Goal: Answer question/provide support

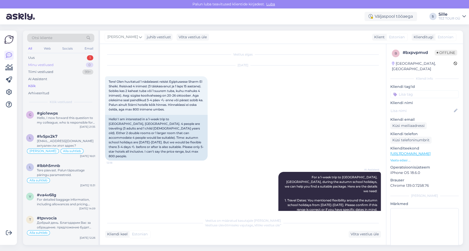
click at [42, 65] on div "Minu vestlused" at bounding box center [40, 64] width 25 height 5
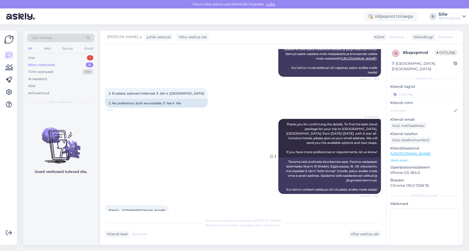
scroll to position [611, 0]
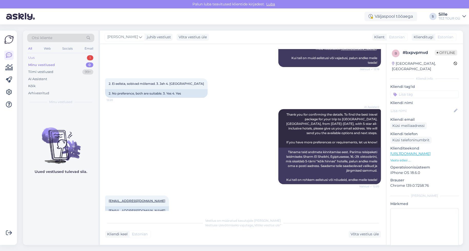
click at [51, 58] on div "Uus 1" at bounding box center [60, 57] width 67 height 7
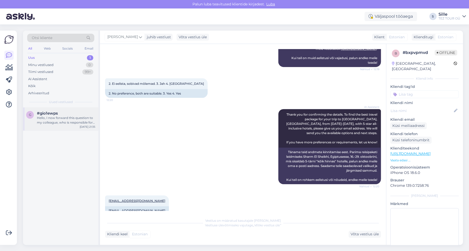
click at [54, 125] on div "g #gio1ewps Hello, I now forward this question to my colleague, who is responsi…" at bounding box center [60, 118] width 75 height 23
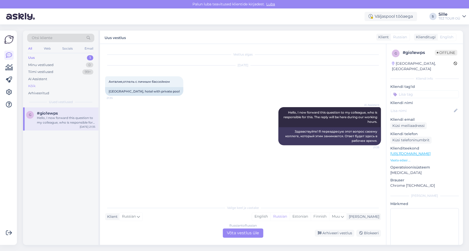
click at [38, 85] on div "Kõik" at bounding box center [60, 85] width 67 height 7
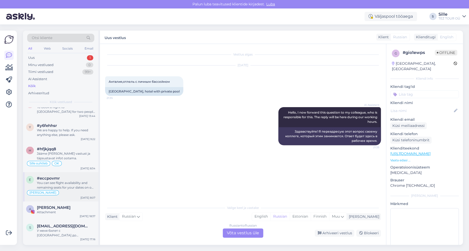
scroll to position [1436, 0]
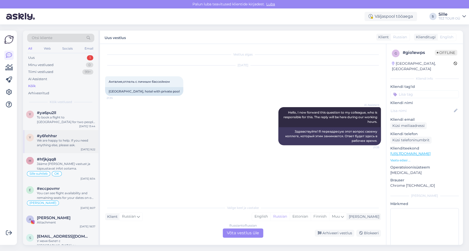
click at [68, 140] on div "We are happy to help. If you need anything else, please ask." at bounding box center [66, 142] width 58 height 9
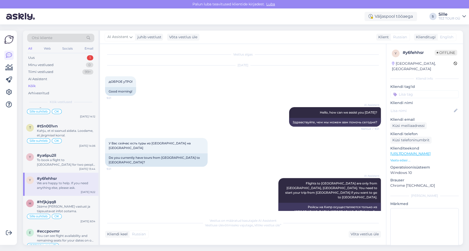
scroll to position [1385, 0]
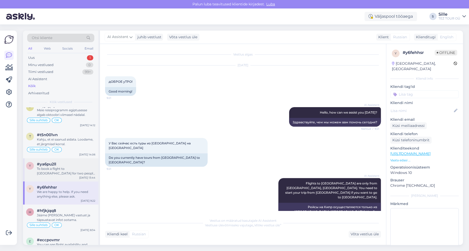
click at [74, 169] on div "y #ya6pu2ll To book a flight to [GEOGRAPHIC_DATA] for two people on [DATE]-[DAT…" at bounding box center [60, 169] width 75 height 23
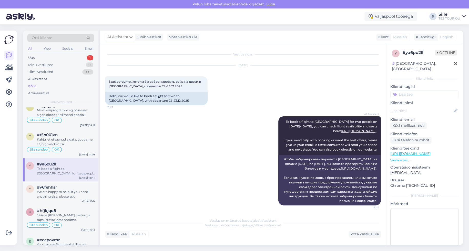
scroll to position [5, 0]
click at [67, 146] on div "Sille suhtleb OK" at bounding box center [60, 149] width 69 height 6
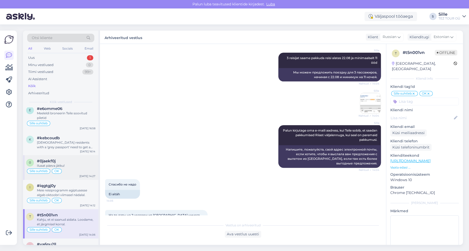
scroll to position [1231, 0]
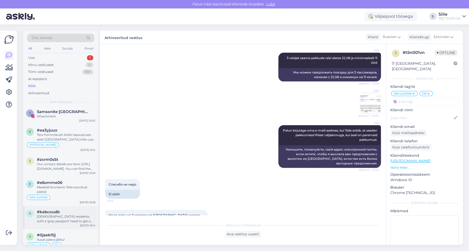
click at [73, 214] on div "[DEMOGRAPHIC_DATA] residents with a 'grey passport' need to get a visa before t…" at bounding box center [66, 218] width 58 height 9
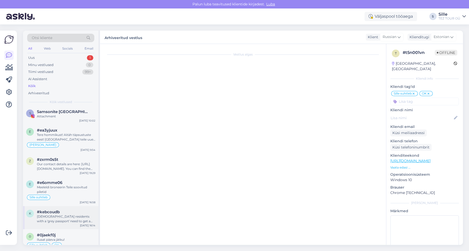
scroll to position [0, 0]
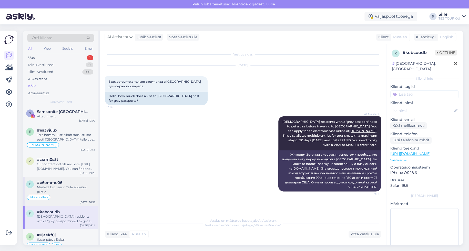
click at [65, 186] on div "Meeleldi broneerin Teile soovitud piletid" at bounding box center [66, 189] width 58 height 9
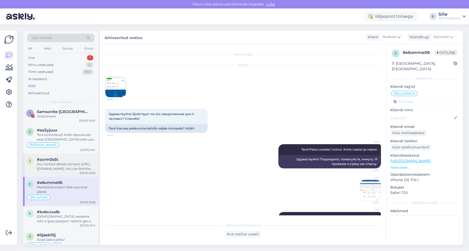
click at [72, 163] on div "Our contact details are here: [URL][DOMAIN_NAME]. You can find the information …" at bounding box center [66, 166] width 58 height 9
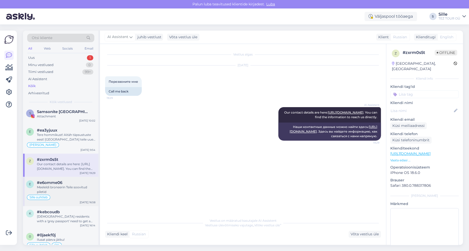
scroll to position [1334, 0]
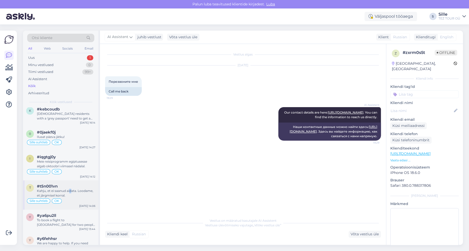
click at [71, 188] on div "Kahju, et ei saanud aidata. Loodame, et järgmisel korral." at bounding box center [66, 192] width 58 height 9
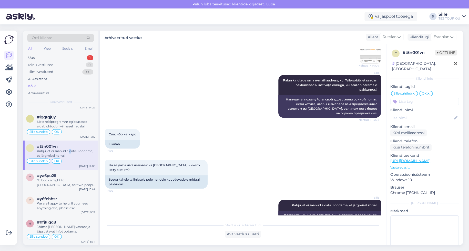
scroll to position [1385, 0]
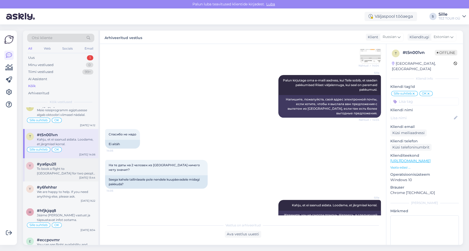
click at [81, 166] on div "To book a flight to [GEOGRAPHIC_DATA] for two people on [DATE]-[DATE], you can …" at bounding box center [66, 170] width 58 height 9
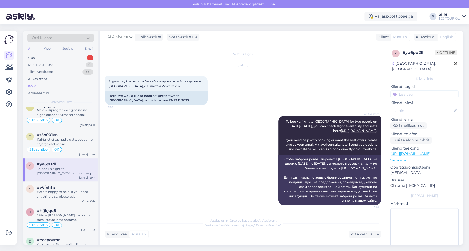
scroll to position [0, 0]
click at [70, 190] on div "We are happy to help. If you need anything else, please ask." at bounding box center [66, 193] width 58 height 9
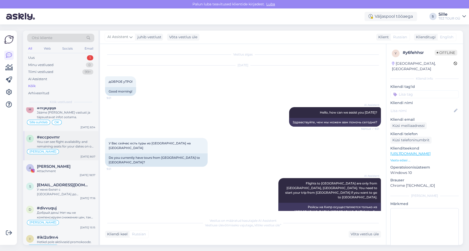
scroll to position [1385, 0]
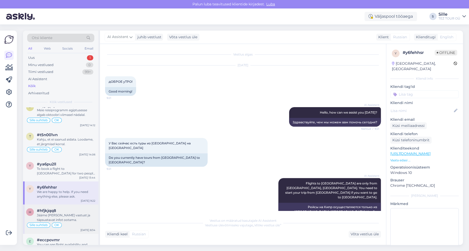
click at [72, 212] on div "Jääme [PERSON_NAME] vastust ja täpsustavat infot ootama." at bounding box center [66, 216] width 58 height 9
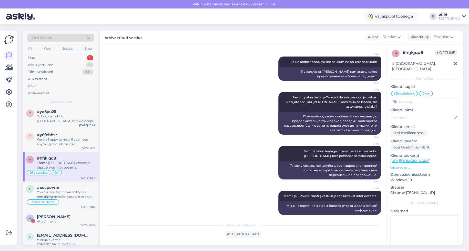
scroll to position [1488, 0]
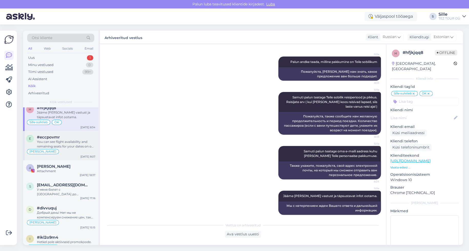
click at [60, 139] on div "You can see flight availability and remaining seats for your dates on our websi…" at bounding box center [66, 143] width 58 height 9
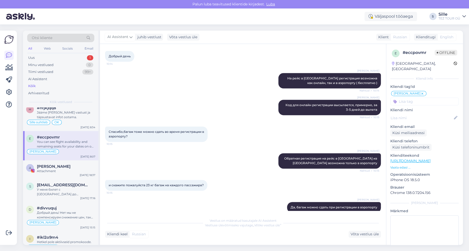
scroll to position [887, 0]
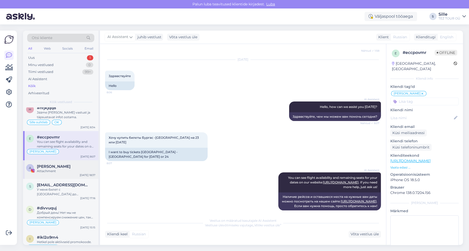
click at [52, 168] on div "Attachment" at bounding box center [66, 170] width 58 height 5
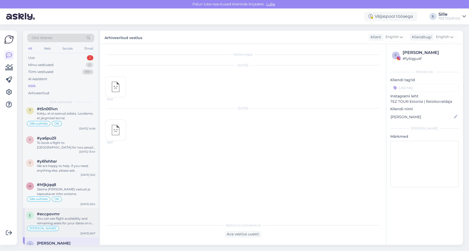
scroll to position [1436, 0]
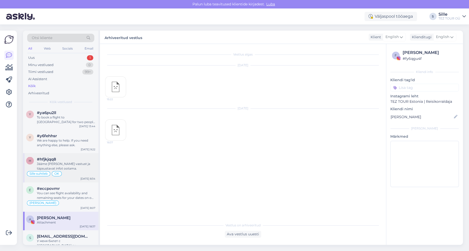
click at [65, 161] on div "Jääme [PERSON_NAME] vastust ja täpsustavat infot ootama." at bounding box center [66, 165] width 58 height 9
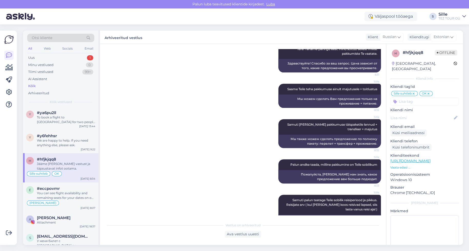
scroll to position [0, 0]
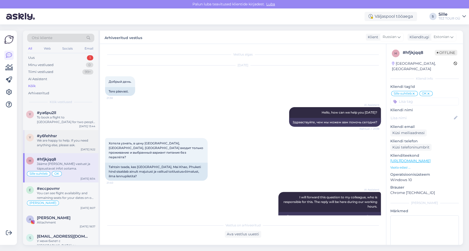
click at [80, 138] on div "We are happy to help. If you need anything else, please ask." at bounding box center [66, 142] width 58 height 9
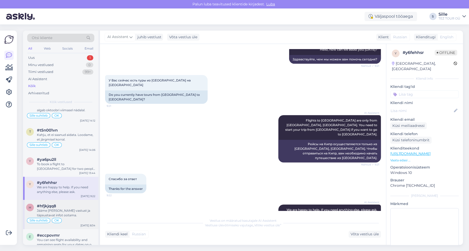
scroll to position [1334, 0]
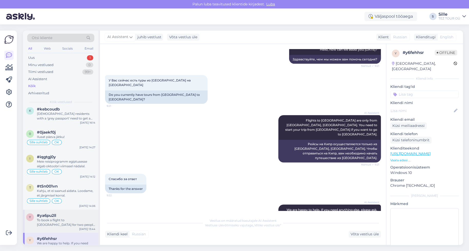
click at [82, 218] on div "To book a flight to [GEOGRAPHIC_DATA] for two people on [DATE]-[DATE], you can …" at bounding box center [66, 222] width 58 height 9
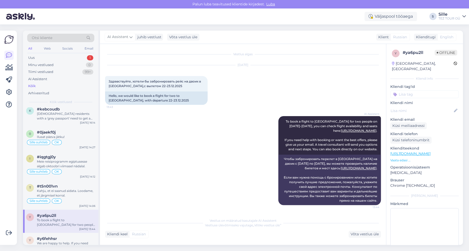
scroll to position [0, 0]
click at [67, 198] on div "Sille suhtleb OK" at bounding box center [60, 201] width 69 height 6
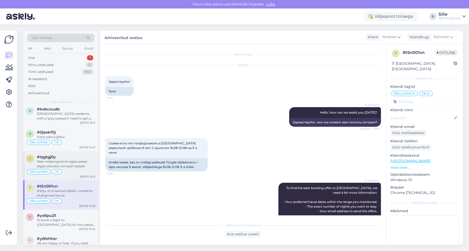
click at [65, 168] on div "Sille suhtleb OK" at bounding box center [60, 171] width 69 height 6
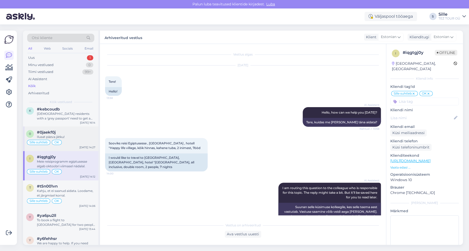
click at [54, 140] on div "OK" at bounding box center [57, 142] width 10 height 5
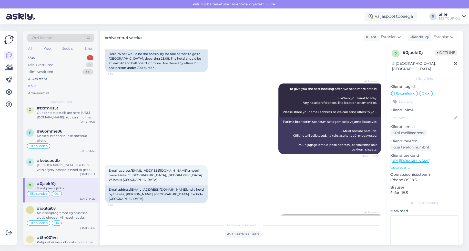
scroll to position [147, 0]
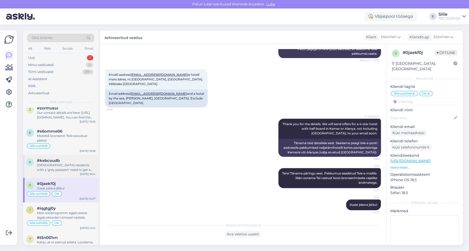
click at [68, 163] on div "[DEMOGRAPHIC_DATA] residents with a 'grey passport' need to get a visa before t…" at bounding box center [66, 167] width 58 height 9
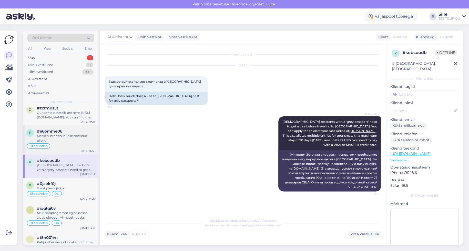
drag, startPoint x: 63, startPoint y: 133, endPoint x: 65, endPoint y: 137, distance: 4.8
click at [63, 133] on div "Meeleldi broneerin Teile soovitud piletid" at bounding box center [66, 137] width 58 height 9
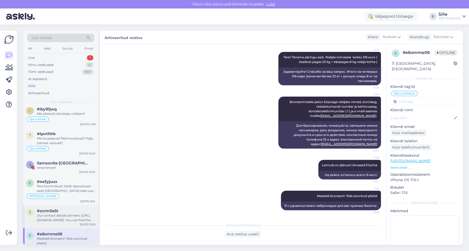
click at [68, 213] on div "Our contact details are here: [URL][DOMAIN_NAME]. You can find the information …" at bounding box center [66, 217] width 58 height 9
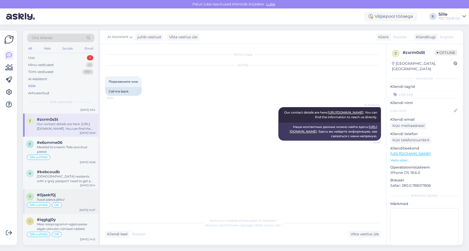
scroll to position [1283, 0]
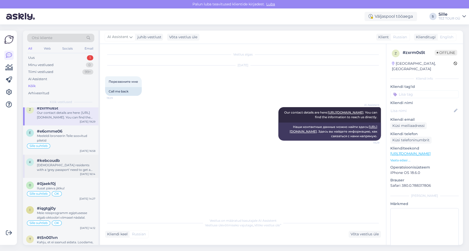
click at [66, 163] on div "[DEMOGRAPHIC_DATA] residents with a 'grey passport' need to get a visa before t…" at bounding box center [66, 167] width 58 height 9
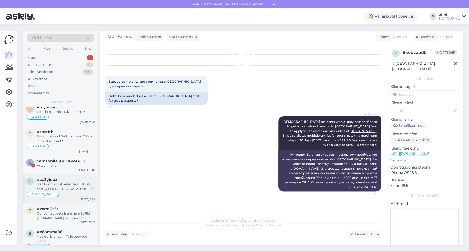
scroll to position [1180, 0]
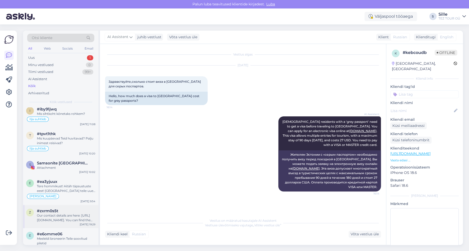
click at [72, 215] on div "Our contact details are here: [URL][DOMAIN_NAME]. You can find the information …" at bounding box center [66, 217] width 58 height 9
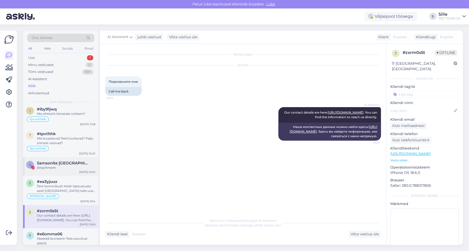
click at [56, 164] on div "S Samsonite [GEOGRAPHIC_DATA] Attachment [DATE] 10:02" at bounding box center [60, 166] width 75 height 18
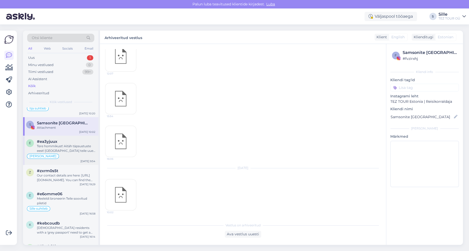
scroll to position [1231, 0]
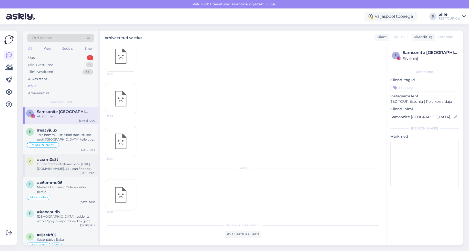
click at [57, 162] on div "Our contact details are here: [URL][DOMAIN_NAME]. You can find the information …" at bounding box center [66, 166] width 58 height 9
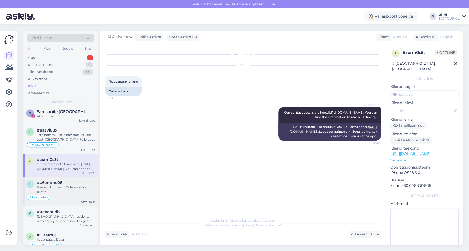
click at [59, 180] on span "#e6omme06" at bounding box center [49, 182] width 25 height 5
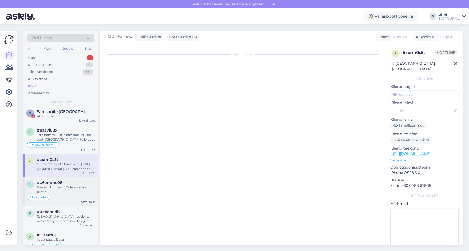
scroll to position [160, 0]
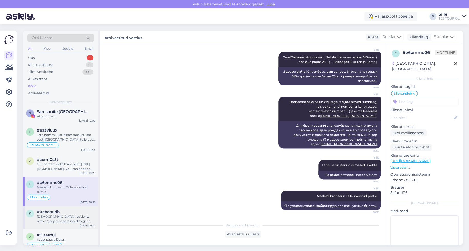
click at [60, 220] on div "k #kebcoudb [DEMOGRAPHIC_DATA] residents with a 'grey passport' need to get a v…" at bounding box center [60, 217] width 75 height 23
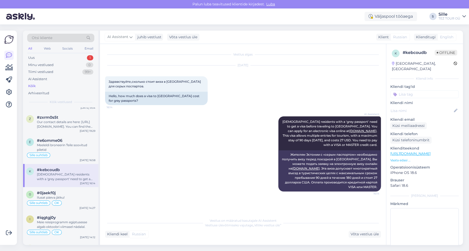
scroll to position [1283, 0]
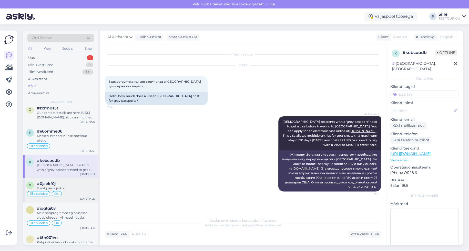
click at [58, 181] on div "#0jaekf0j" at bounding box center [66, 183] width 58 height 5
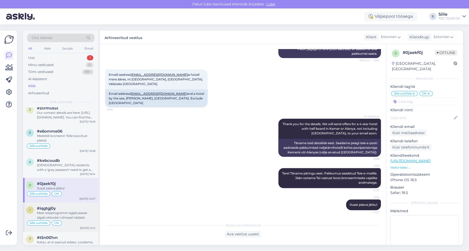
click at [65, 210] on div "Meie reisiprogramm egiptusesse algab oktoobri viimasel nädalal." at bounding box center [66, 214] width 58 height 9
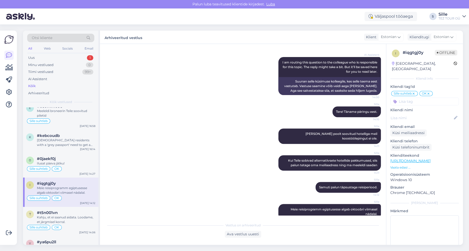
scroll to position [1385, 0]
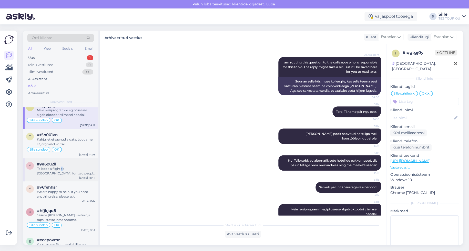
click at [62, 166] on div "To book a flight to [GEOGRAPHIC_DATA] for two people on [DATE]-[DATE], you can …" at bounding box center [66, 170] width 58 height 9
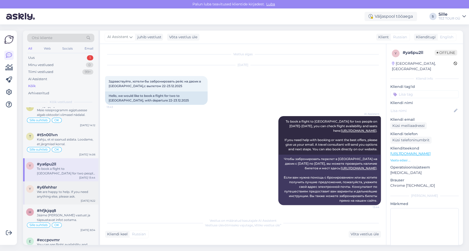
click at [64, 189] on div "We are happy to help. If you need anything else, please ask." at bounding box center [66, 193] width 58 height 9
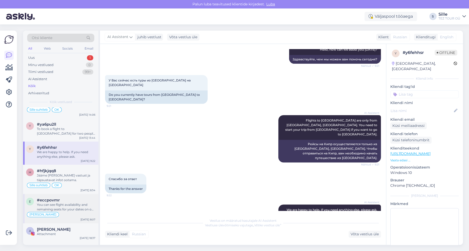
scroll to position [1436, 0]
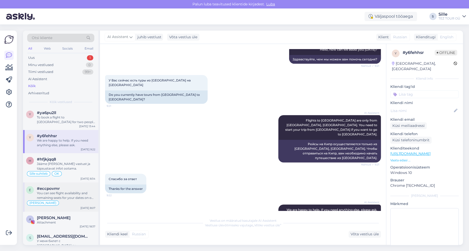
click at [62, 186] on div "#eccpovmr" at bounding box center [66, 188] width 58 height 5
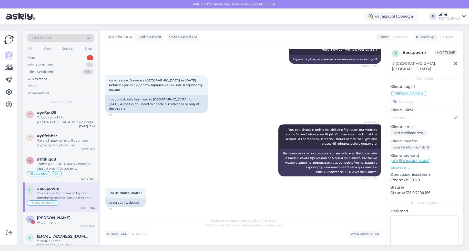
scroll to position [887, 0]
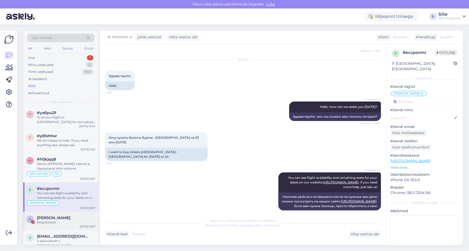
click at [52, 220] on div "Attachment" at bounding box center [66, 222] width 58 height 5
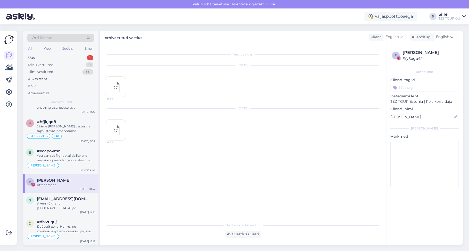
scroll to position [1539, 0]
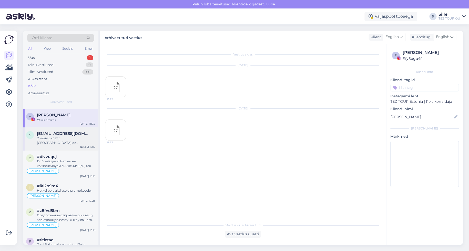
click at [63, 137] on div "У меня билет с [GEOGRAPHIC_DATA] до [GEOGRAPHIC_DATA] на [DATE],можно ли перепи…" at bounding box center [66, 139] width 58 height 9
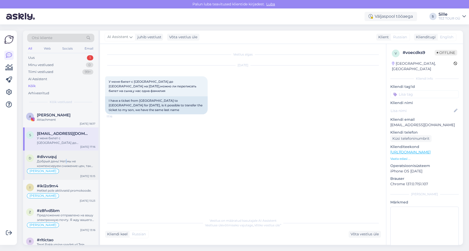
click at [66, 159] on div "Добрый день! Нет мы не компенсируем снижение цен, также как и их рост." at bounding box center [66, 163] width 58 height 9
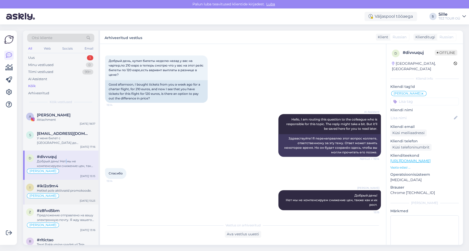
click at [45, 194] on span "[PERSON_NAME]" at bounding box center [42, 195] width 27 height 3
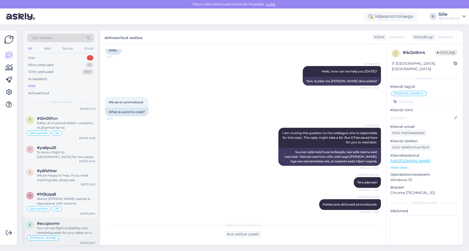
scroll to position [1385, 0]
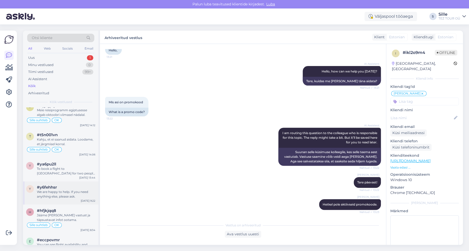
click at [60, 189] on div "We are happy to help. If you need anything else, please ask." at bounding box center [66, 193] width 58 height 9
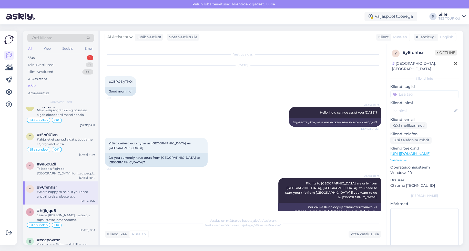
scroll to position [63, 0]
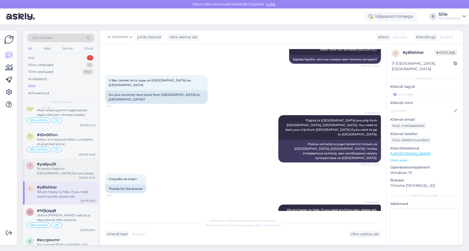
click at [42, 169] on div "y #ya6pu2ll To book a flight to [GEOGRAPHIC_DATA] for two people on [DATE]-[DAT…" at bounding box center [60, 169] width 75 height 23
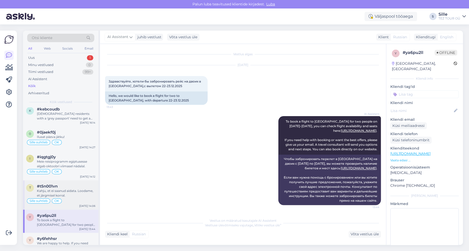
scroll to position [1283, 0]
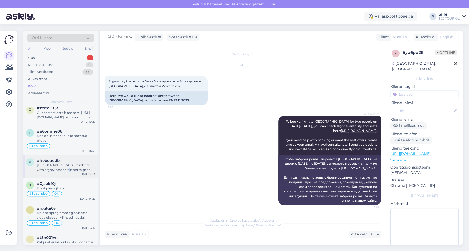
click at [67, 163] on div "[DEMOGRAPHIC_DATA] residents with a 'grey passport' need to get a visa before t…" at bounding box center [66, 167] width 58 height 9
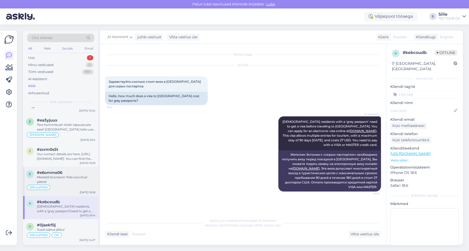
scroll to position [1231, 0]
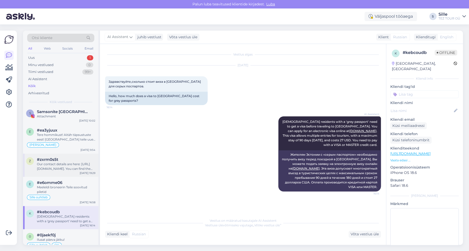
click at [61, 165] on div "z #zxrm0s5t Our contact details are here: [URL][DOMAIN_NAME]. You can find the …" at bounding box center [60, 164] width 75 height 23
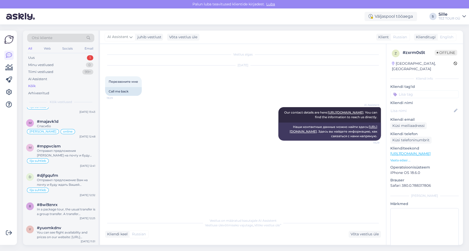
scroll to position [975, 0]
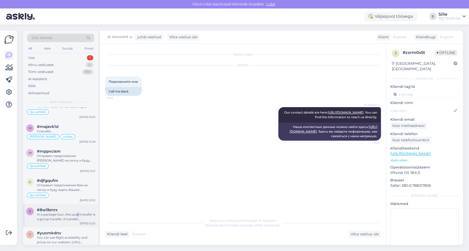
click at [78, 212] on div "In a package tour, the usual transfer is a group transfer. A transfer represent…" at bounding box center [66, 216] width 58 height 9
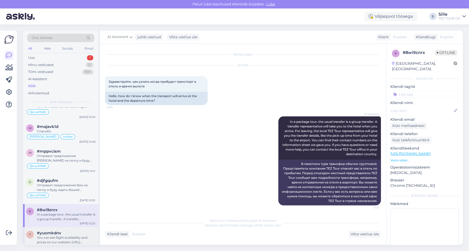
click at [51, 230] on span "#yuomkdnv" at bounding box center [49, 232] width 24 height 5
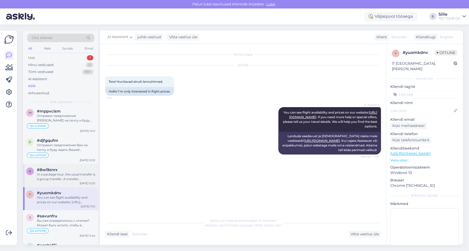
scroll to position [1026, 0]
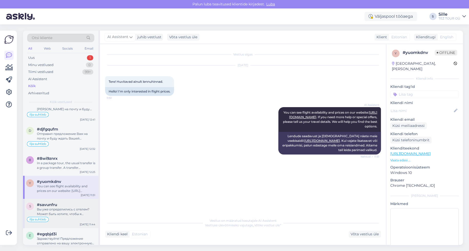
click at [60, 207] on div "Вы уже определились с отелем? Может быть хотите, чтобы я отправил предложения […" at bounding box center [66, 211] width 58 height 9
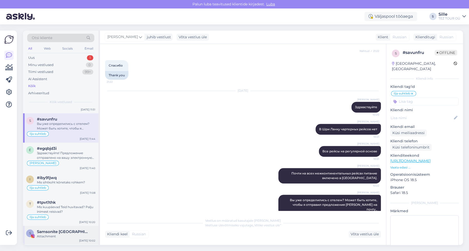
scroll to position [1129, 0]
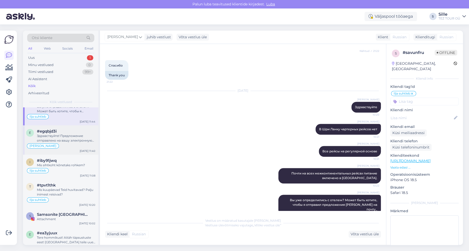
click at [73, 134] on div "Здравствуйте! Предложение отправлено на вашу электронную почту. Я жду вашего вы…" at bounding box center [66, 137] width 58 height 9
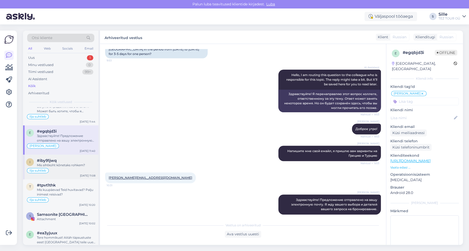
click at [71, 163] on div "Mis sihtkoht kõnetaks rohkem?" at bounding box center [66, 165] width 58 height 5
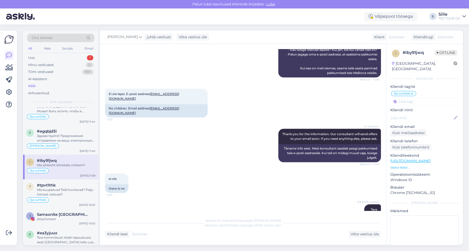
scroll to position [162, 0]
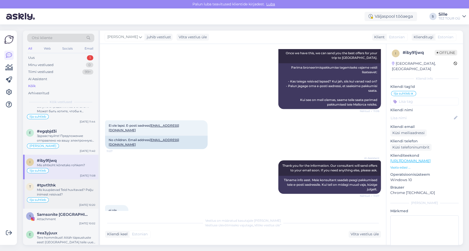
click at [60, 190] on div "Mis kuupäevad Teid huvitavad? Palju inimest reisivad?" at bounding box center [66, 191] width 58 height 9
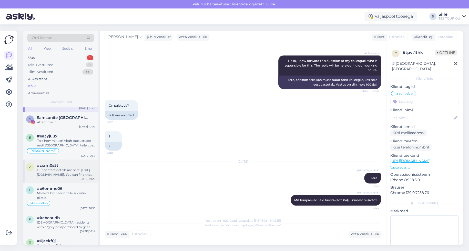
scroll to position [1231, 0]
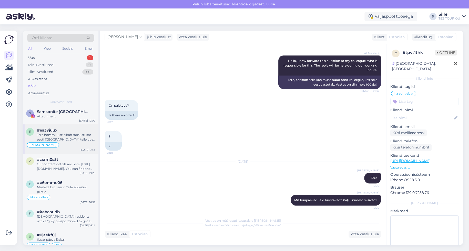
click at [67, 133] on div "Tere hommikust! Aitäh täpsustuste eest! [GEOGRAPHIC_DATA] teile uue hotelli val…" at bounding box center [66, 136] width 58 height 9
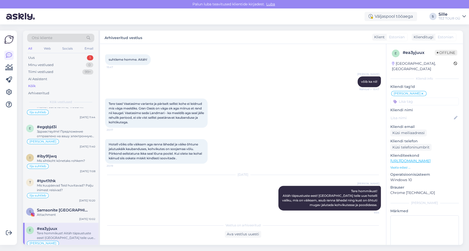
scroll to position [1129, 0]
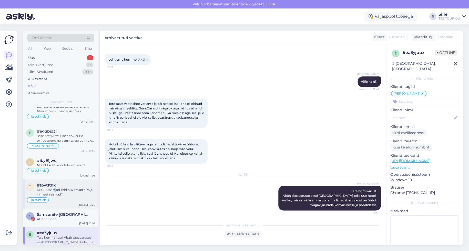
click at [55, 187] on div "Mis kuupäevad Teid huvitavad? Palju inimest reisivad?" at bounding box center [66, 191] width 58 height 9
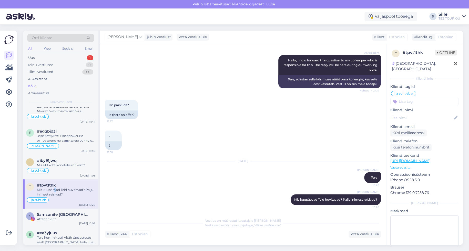
scroll to position [52, 0]
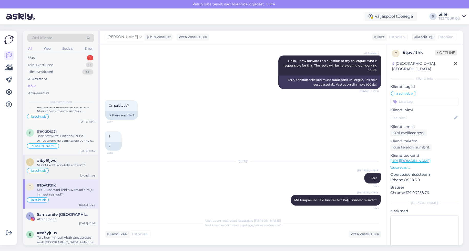
click at [65, 167] on div "Ilja suhtleb" at bounding box center [60, 170] width 69 height 6
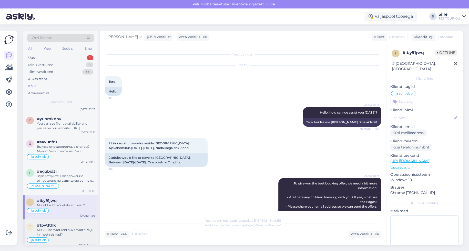
scroll to position [1077, 0]
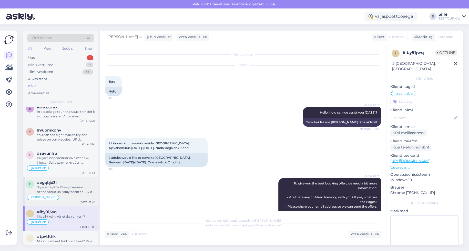
click at [68, 194] on div "[PERSON_NAME]" at bounding box center [60, 197] width 69 height 6
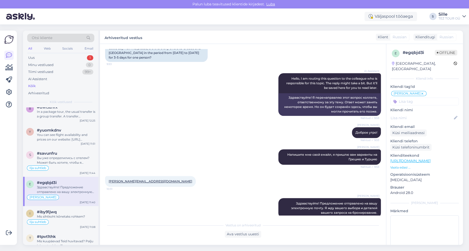
scroll to position [61, 0]
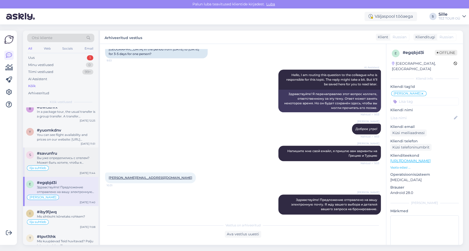
click at [65, 157] on div "Вы уже определились с отелем? Может быть хотите, чтобы я отправил предложения […" at bounding box center [66, 159] width 58 height 9
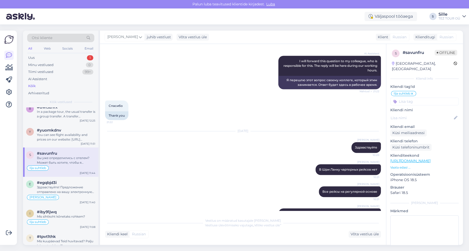
scroll to position [116, 0]
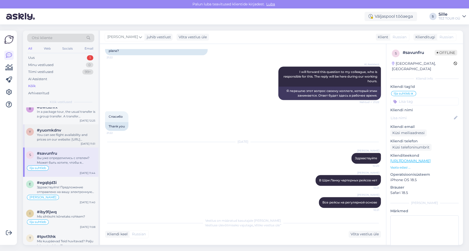
click at [77, 132] on div "You can see flight availability and prices on our website: [URL][DOMAIN_NAME]. …" at bounding box center [66, 136] width 58 height 9
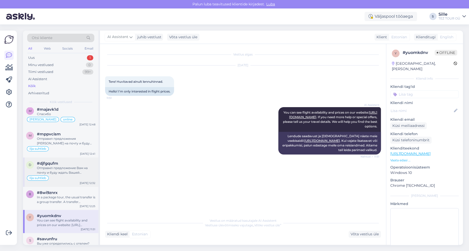
scroll to position [975, 0]
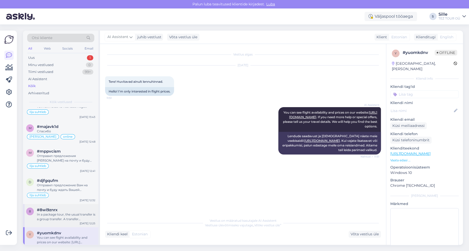
click at [71, 212] on div "In a package tour, the usual transfer is a group transfer. A transfer represent…" at bounding box center [66, 216] width 58 height 9
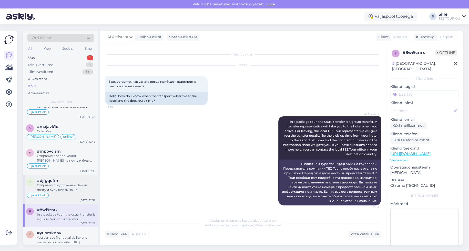
click at [70, 183] on div "Отправил предложение Вам на почту и буду ждать Вашей обратной связи!" at bounding box center [66, 187] width 58 height 9
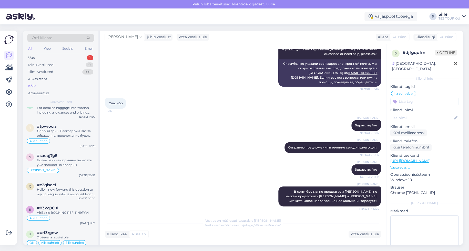
scroll to position [0, 0]
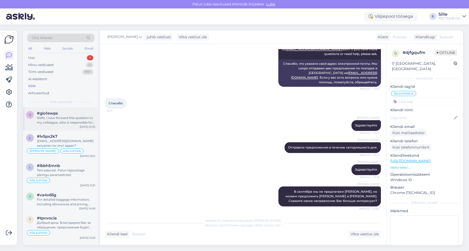
click at [66, 123] on div "Hello, I now forward this question to my colleague, who is responsible for this…" at bounding box center [66, 119] width 58 height 9
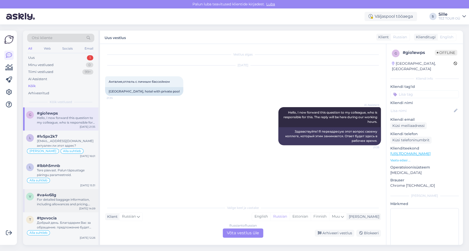
click at [71, 198] on div "For detailed baggage information, including allowances and pricing, please chec…" at bounding box center [66, 201] width 58 height 9
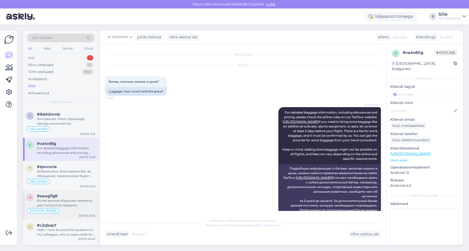
scroll to position [103, 0]
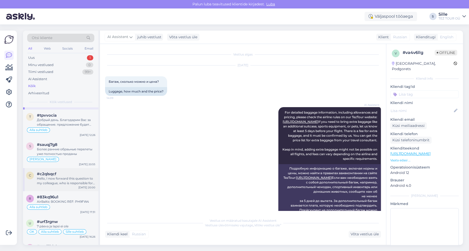
click at [73, 181] on div "Hello, I now forward this question to my colleague, who is responsible for this…" at bounding box center [66, 180] width 58 height 9
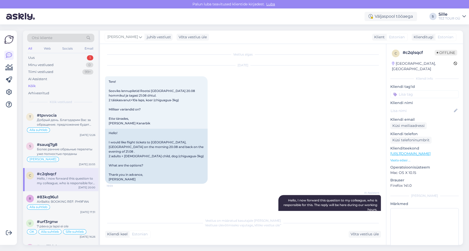
scroll to position [18, 0]
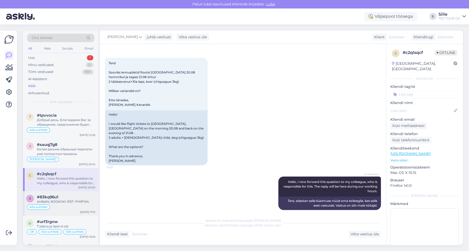
click at [66, 205] on div "Alla suhtleb" at bounding box center [60, 207] width 69 height 6
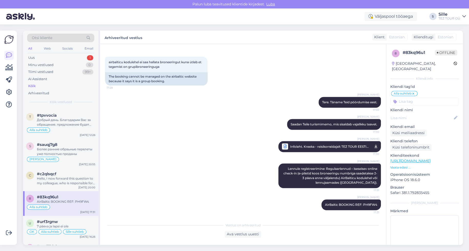
scroll to position [154, 0]
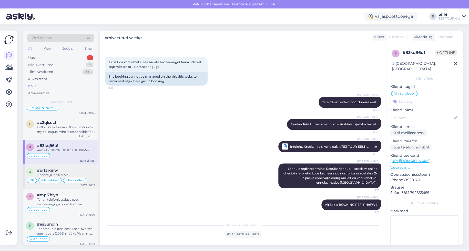
click at [67, 178] on div "Sille suhtleb" at bounding box center [74, 180] width 23 height 5
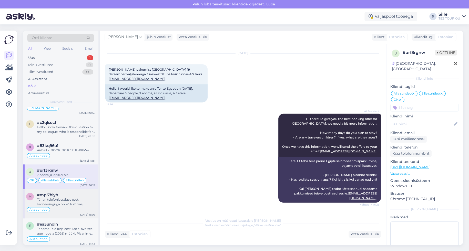
click at [57, 199] on div "Tänan telefonivestluse eest, broneeringuga on kõik korras, süsteemis on kinnitu…" at bounding box center [66, 201] width 58 height 9
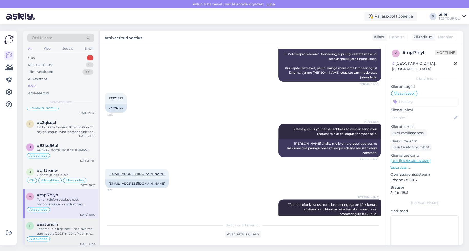
scroll to position [257, 0]
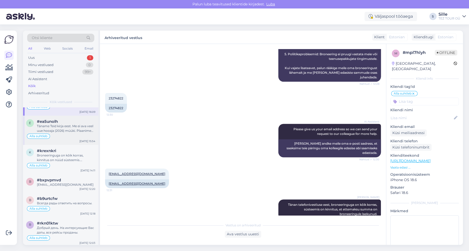
click at [62, 130] on div "Täname Teid kirja eest. Me ei ava veel uue hooaja (2026) müüki. Plaanime alusta…" at bounding box center [66, 128] width 58 height 9
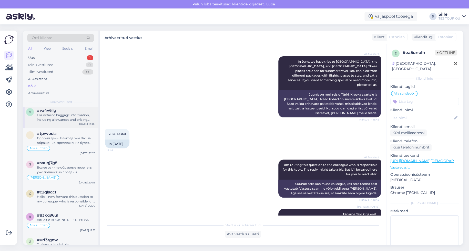
scroll to position [0, 0]
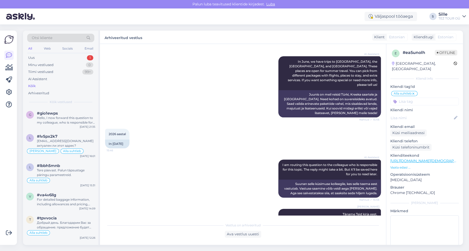
click at [35, 85] on div "Kõik" at bounding box center [31, 85] width 7 height 5
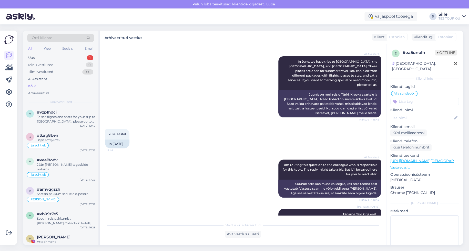
scroll to position [821, 0]
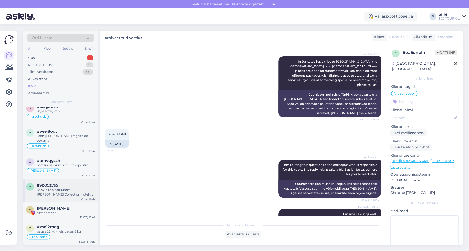
click at [69, 187] on div "Soovin reisipakkumist [PERSON_NAME] Collection hotelli, 2 täiskasvanut. Väljumi…" at bounding box center [66, 191] width 58 height 9
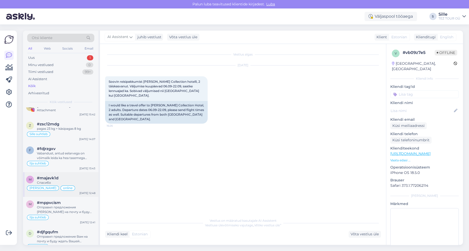
scroll to position [872, 0]
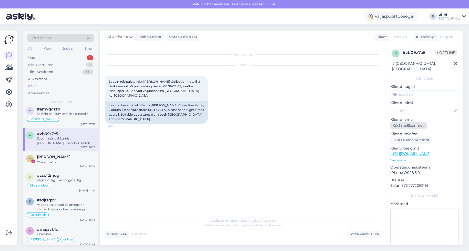
click at [408, 122] on div "Küsi meiliaadressi" at bounding box center [409, 125] width 36 height 7
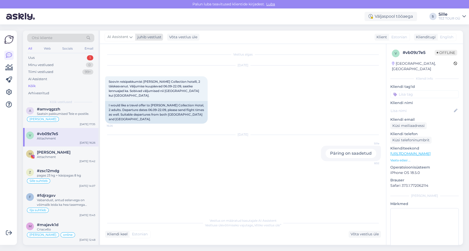
click at [117, 38] on span "AI Assistent" at bounding box center [117, 37] width 21 height 6
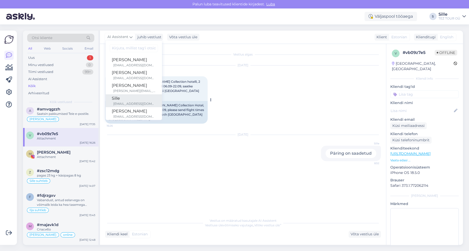
click at [127, 99] on div "Sille" at bounding box center [134, 98] width 44 height 6
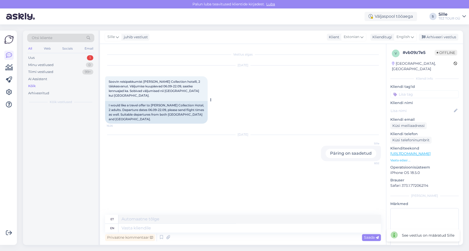
scroll to position [0, 0]
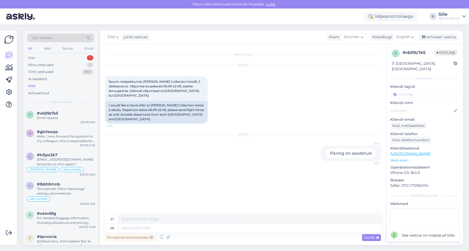
click at [407, 90] on input at bounding box center [425, 94] width 68 height 8
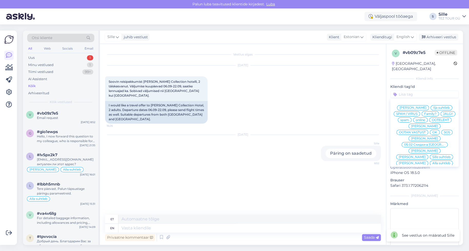
click at [433, 155] on span "Sille suhtleb" at bounding box center [442, 156] width 18 height 3
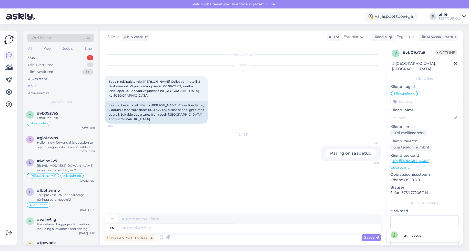
click at [36, 85] on div "Kõik" at bounding box center [60, 85] width 67 height 7
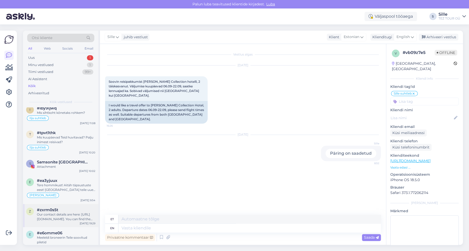
scroll to position [1231, 0]
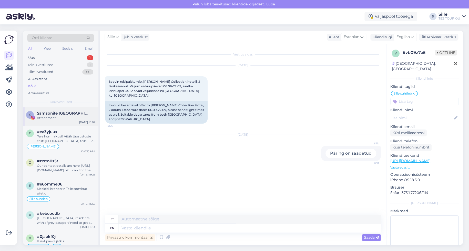
click at [55, 115] on div "Attachment" at bounding box center [66, 117] width 58 height 5
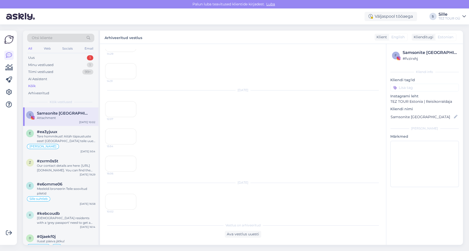
scroll to position [558, 0]
click at [63, 163] on div "Our contact details are here: [URL][DOMAIN_NAME]. You can find the information …" at bounding box center [66, 167] width 58 height 9
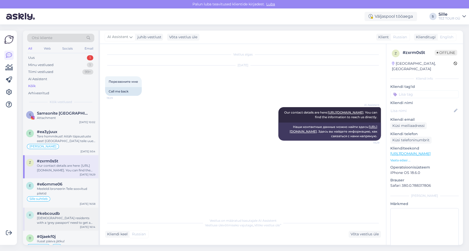
click at [73, 215] on div "[DEMOGRAPHIC_DATA] residents with a 'grey passport' need to get a visa before t…" at bounding box center [66, 219] width 58 height 9
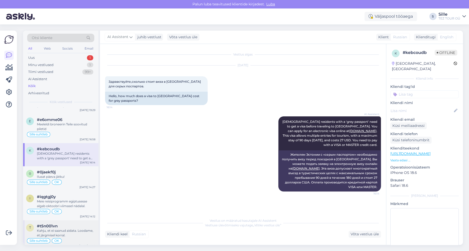
scroll to position [1334, 0]
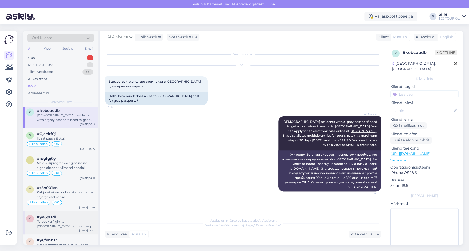
click at [70, 219] on div "To book a flight to [GEOGRAPHIC_DATA] for two people on [DATE]-[DATE], you can …" at bounding box center [66, 223] width 58 height 9
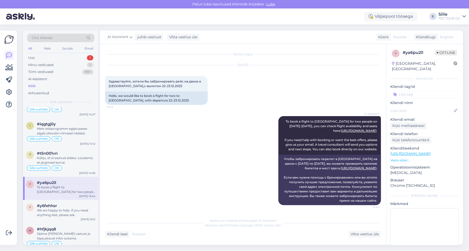
scroll to position [1436, 0]
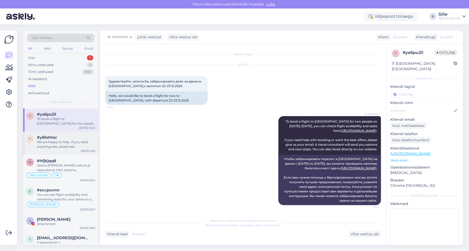
click at [82, 140] on div "We are happy to help. If you need anything else, please ask." at bounding box center [66, 144] width 58 height 9
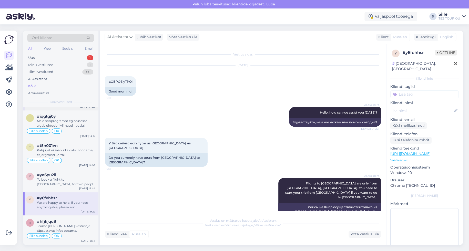
scroll to position [1385, 0]
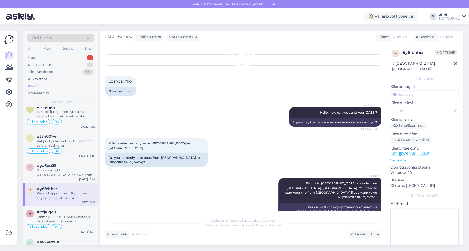
click at [67, 191] on div "We are happy to help. If you need anything else, please ask." at bounding box center [66, 195] width 58 height 9
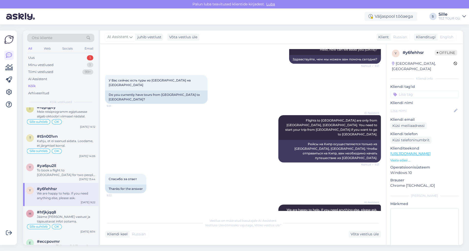
scroll to position [0, 0]
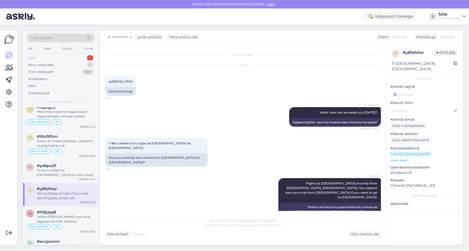
click at [44, 57] on div "Uus 1" at bounding box center [60, 57] width 67 height 7
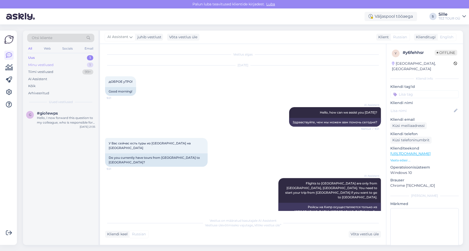
click at [42, 63] on div "Minu vestlused" at bounding box center [40, 64] width 25 height 5
